Goal: Information Seeking & Learning: Learn about a topic

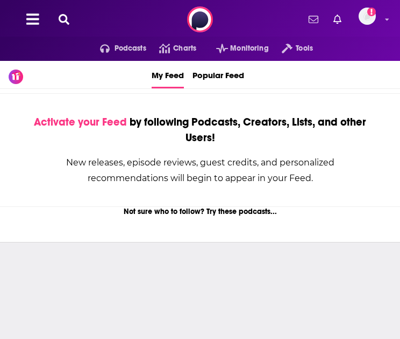
click at [66, 20] on icon at bounding box center [64, 19] width 11 height 11
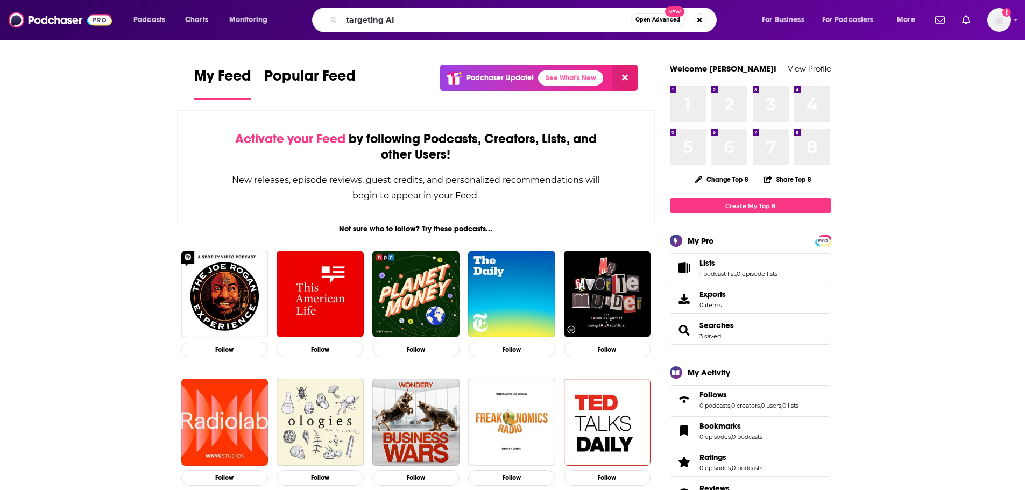
type input "targeting AI"
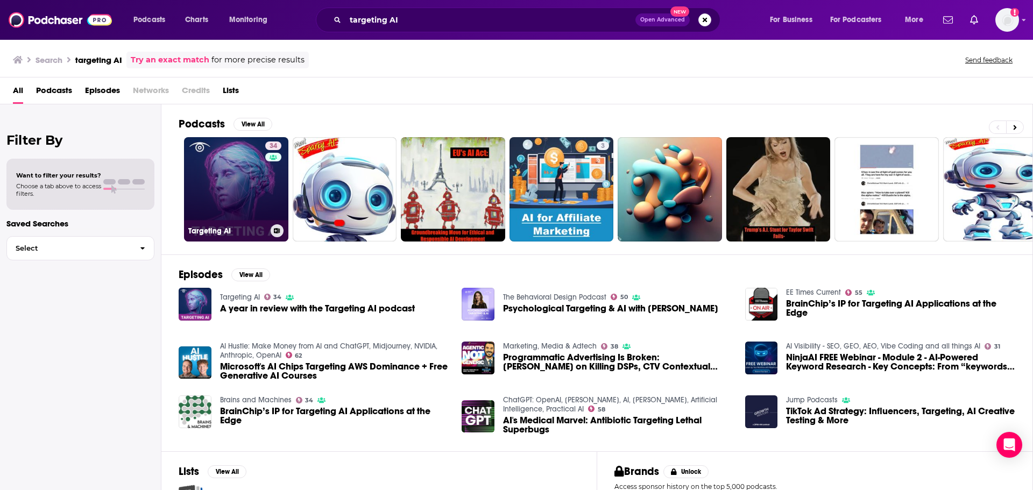
click at [233, 198] on link "34 Targeting AI" at bounding box center [236, 189] width 104 height 104
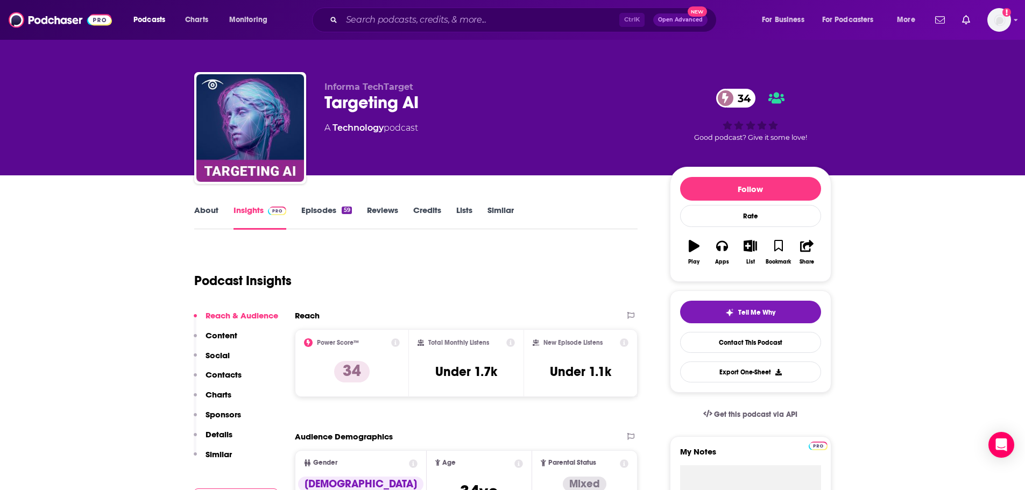
click at [200, 212] on link "About" at bounding box center [206, 217] width 24 height 25
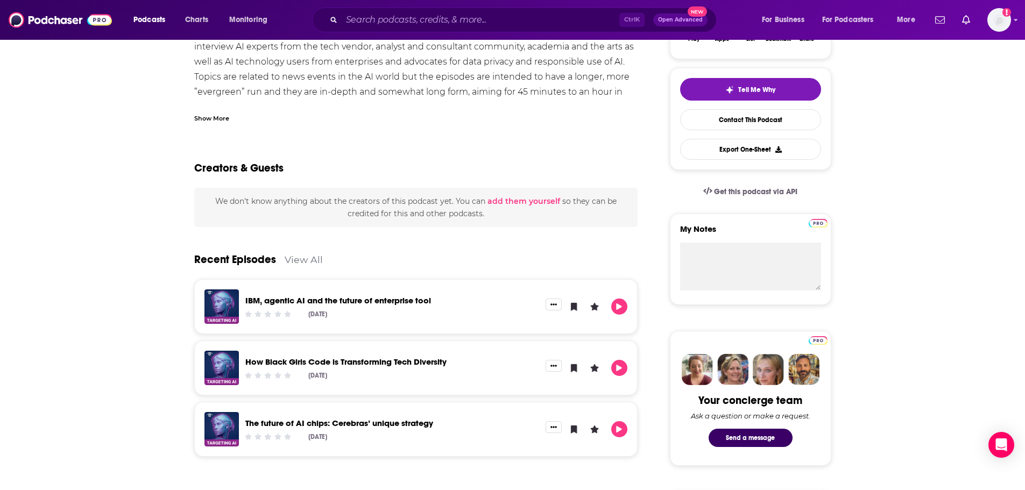
scroll to position [54, 0]
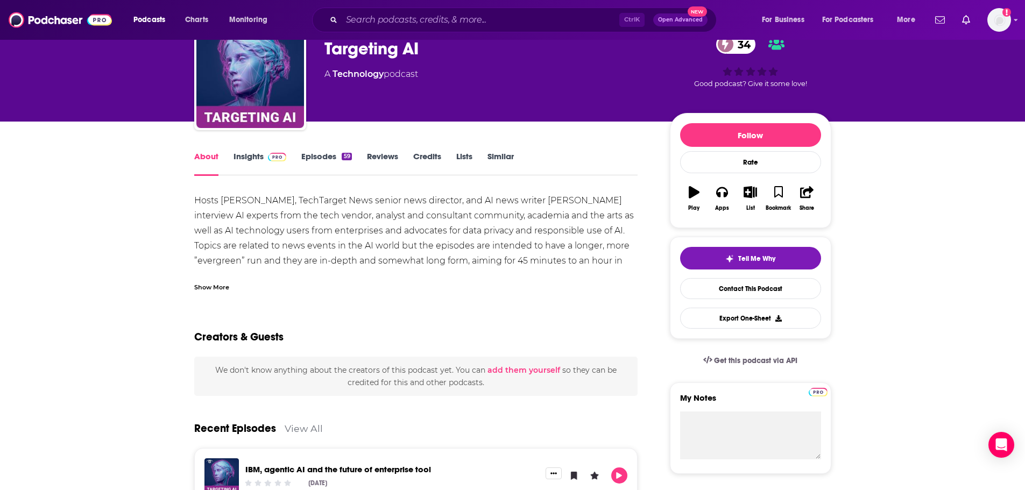
click at [247, 154] on link "Insights" at bounding box center [260, 163] width 53 height 25
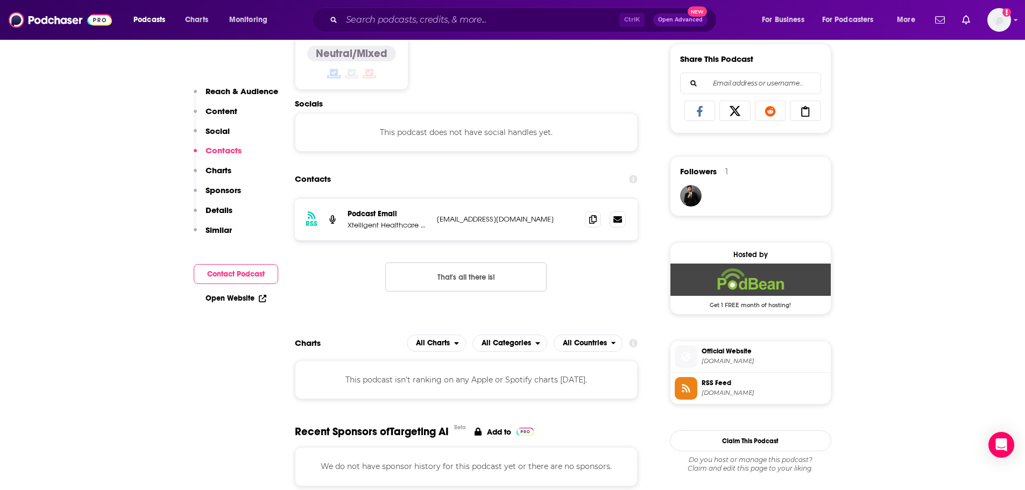
scroll to position [646, 0]
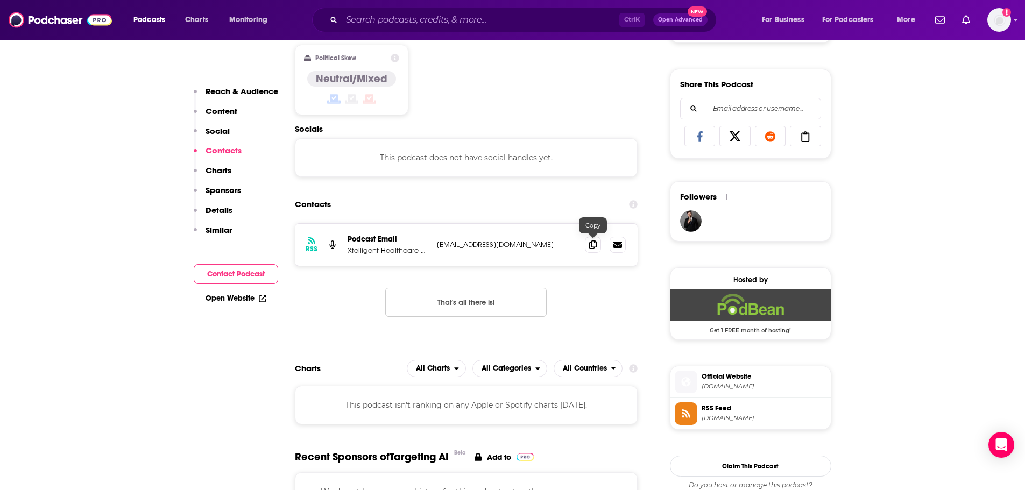
drag, startPoint x: 589, startPoint y: 247, endPoint x: 551, endPoint y: 263, distance: 41.3
click at [589, 247] on icon at bounding box center [593, 245] width 8 height 9
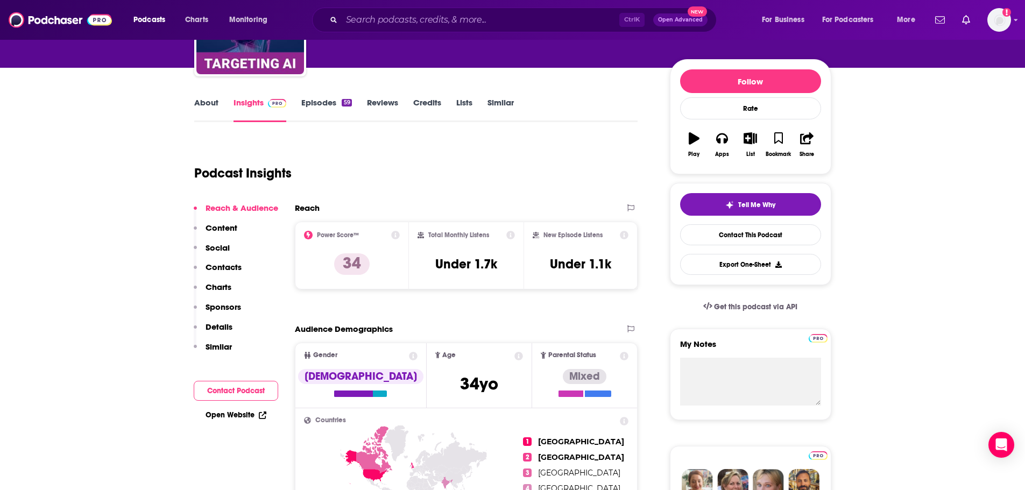
scroll to position [0, 0]
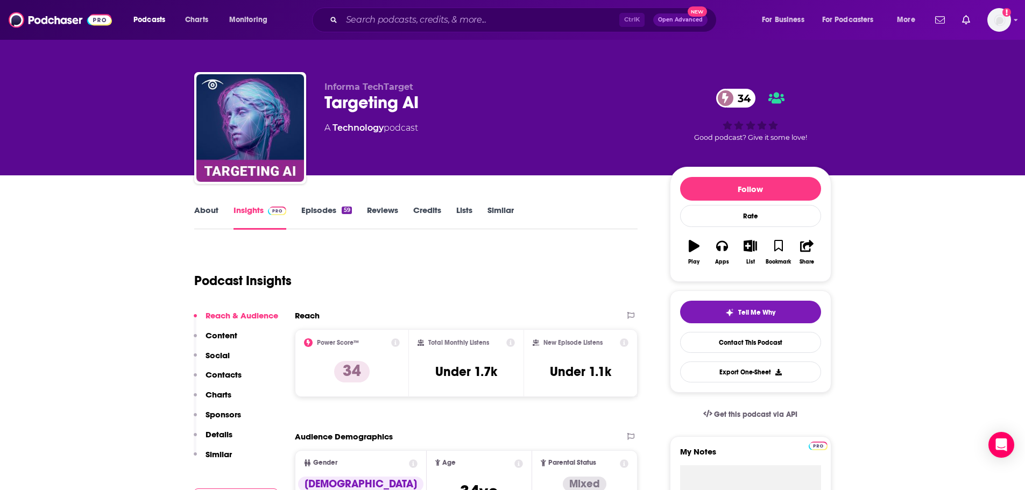
click at [303, 206] on link "Episodes 59" at bounding box center [326, 217] width 50 height 25
